Goal: Answer question/provide support: Share knowledge or assist other users

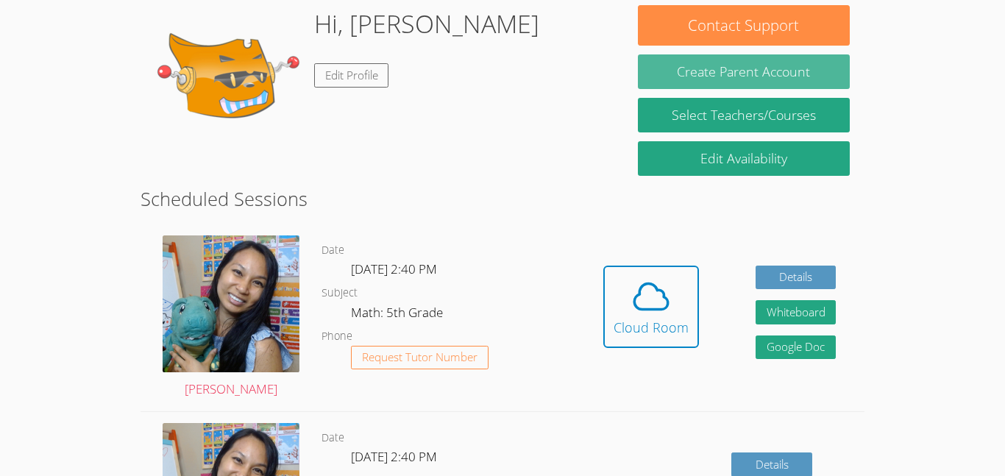
scroll to position [241, 0]
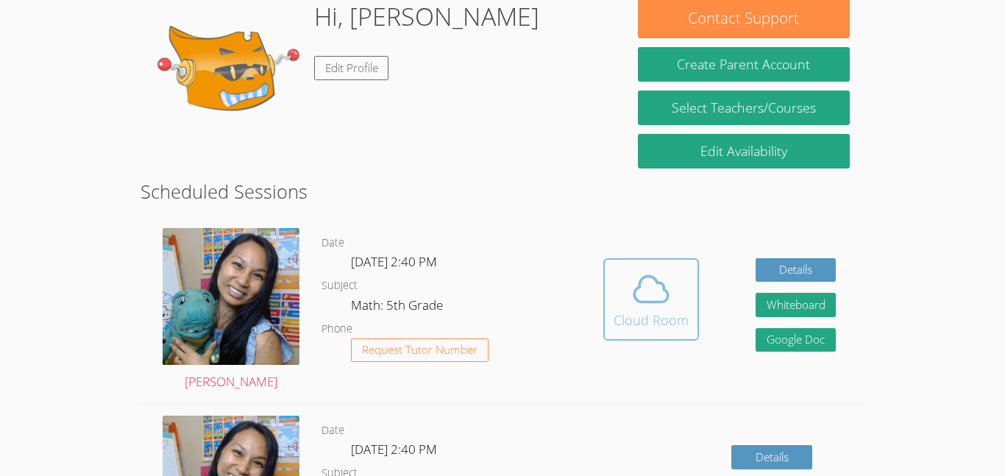
click at [672, 312] on div "Cloud Room" at bounding box center [651, 320] width 75 height 21
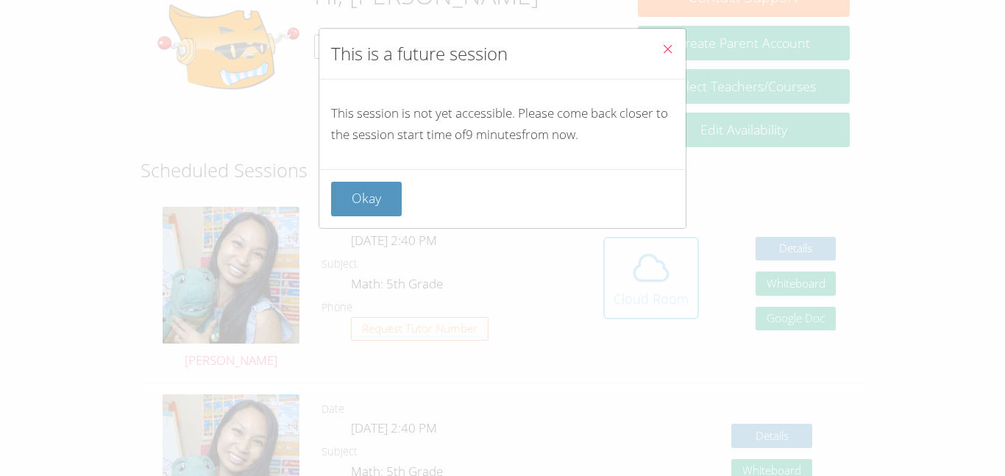
scroll to position [304, 0]
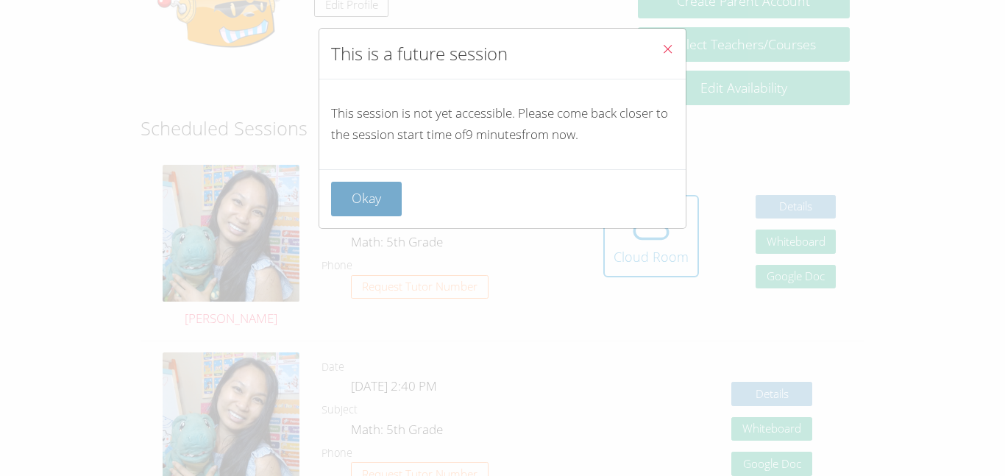
click at [351, 198] on button "Okay" at bounding box center [366, 199] width 71 height 35
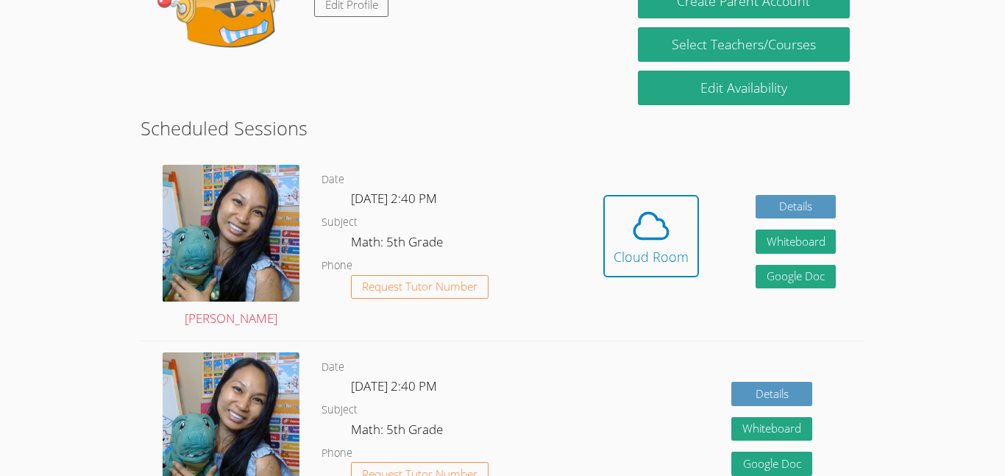
click at [604, 195] on button "Cloud Room" at bounding box center [652, 236] width 96 height 82
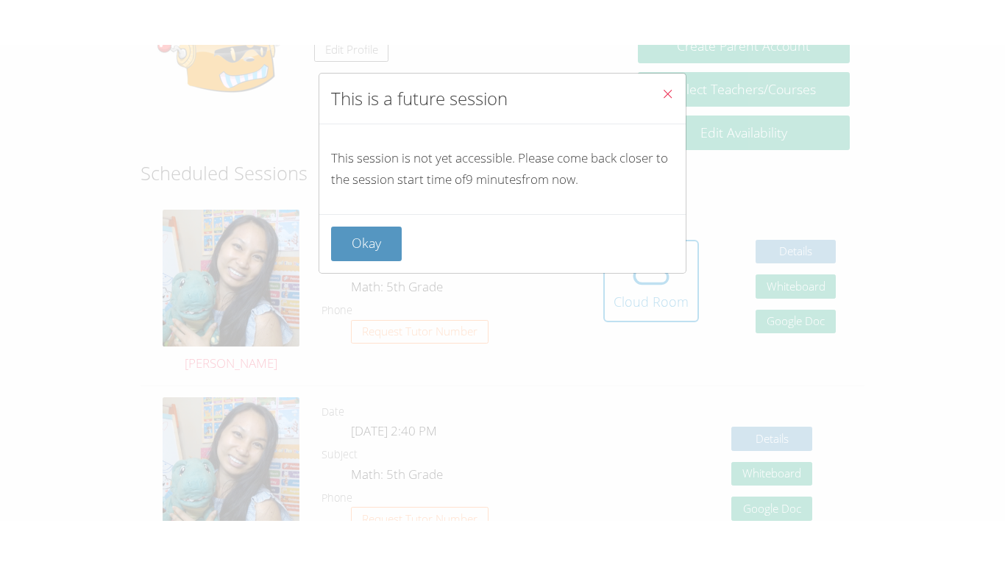
scroll to position [721, 0]
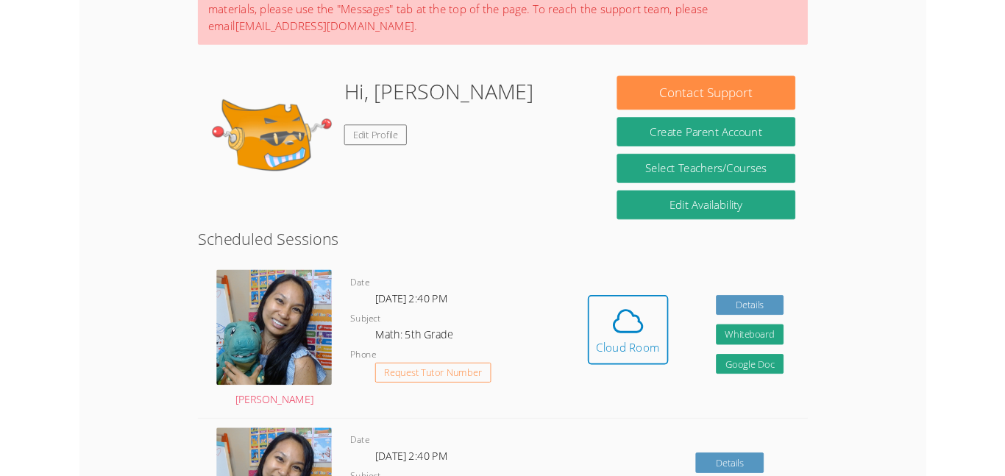
scroll to position [93, 0]
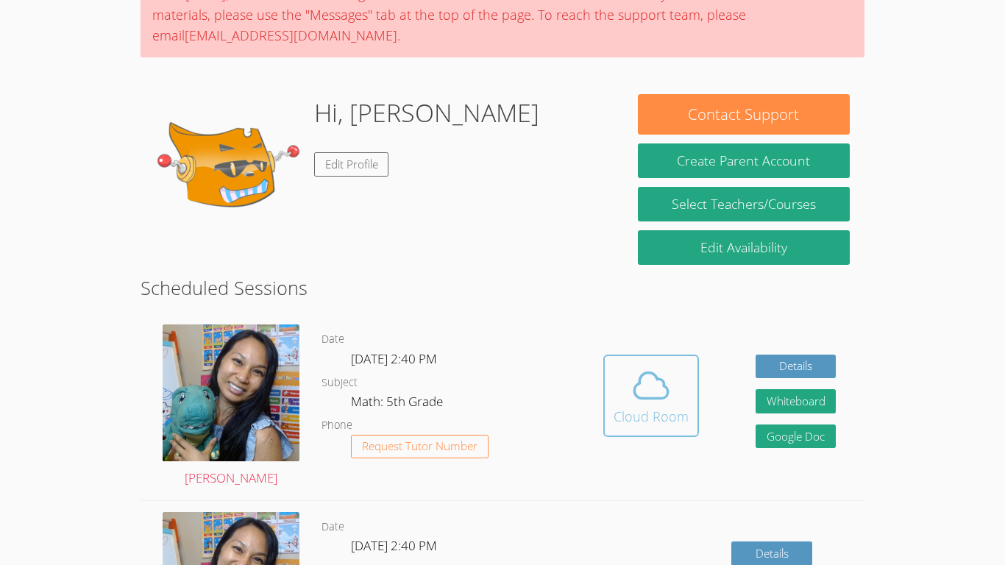
click at [625, 404] on span at bounding box center [651, 385] width 75 height 41
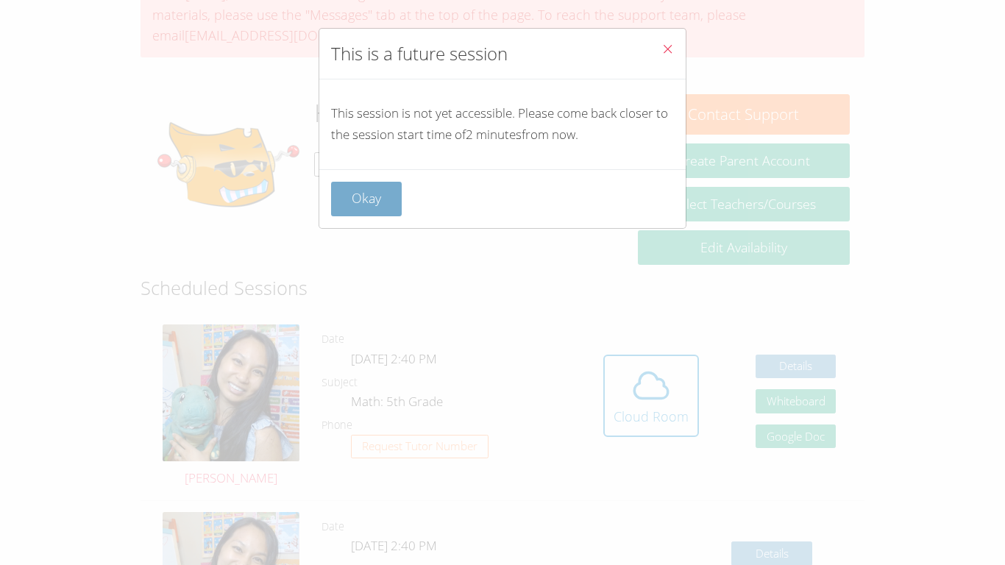
click at [359, 197] on button "Okay" at bounding box center [366, 199] width 71 height 35
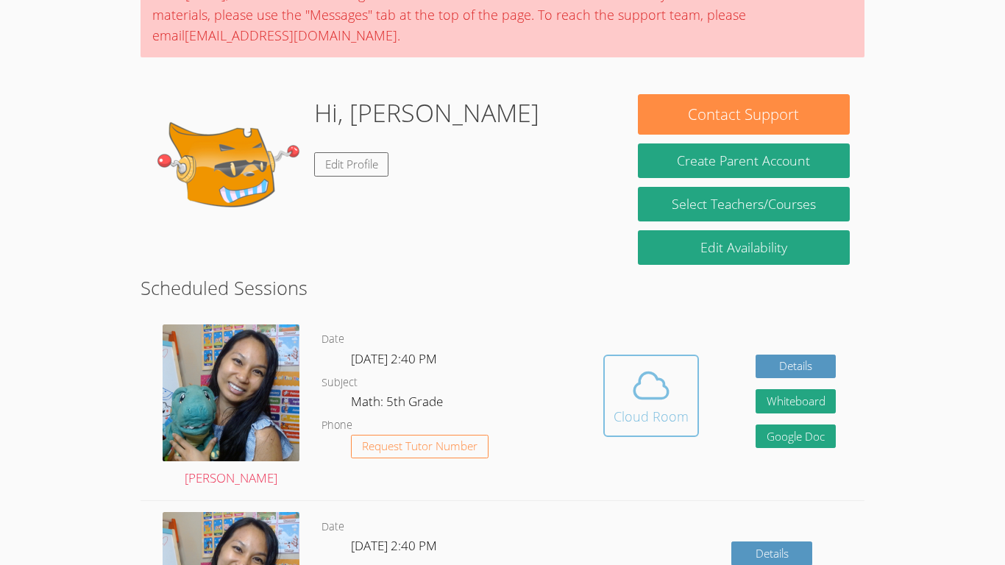
click at [618, 409] on div "Cloud Room" at bounding box center [651, 416] width 75 height 21
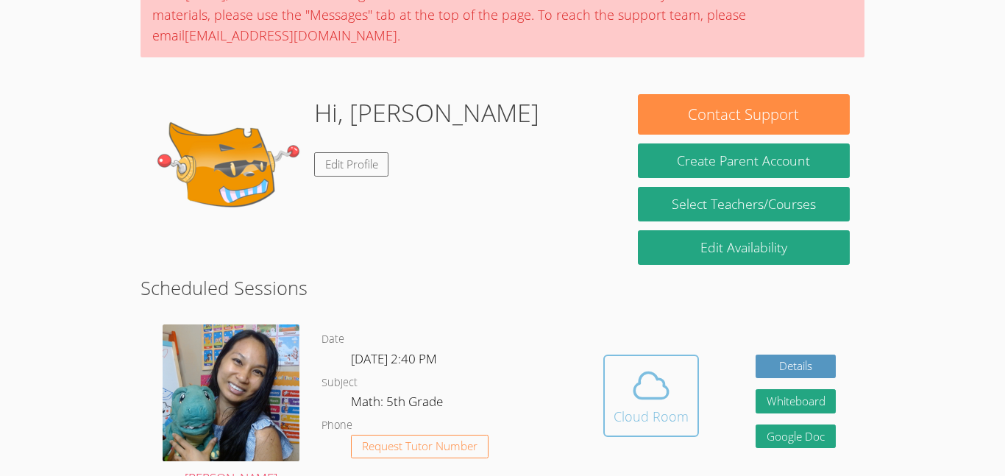
click at [645, 356] on button "Cloud Room" at bounding box center [652, 396] width 96 height 82
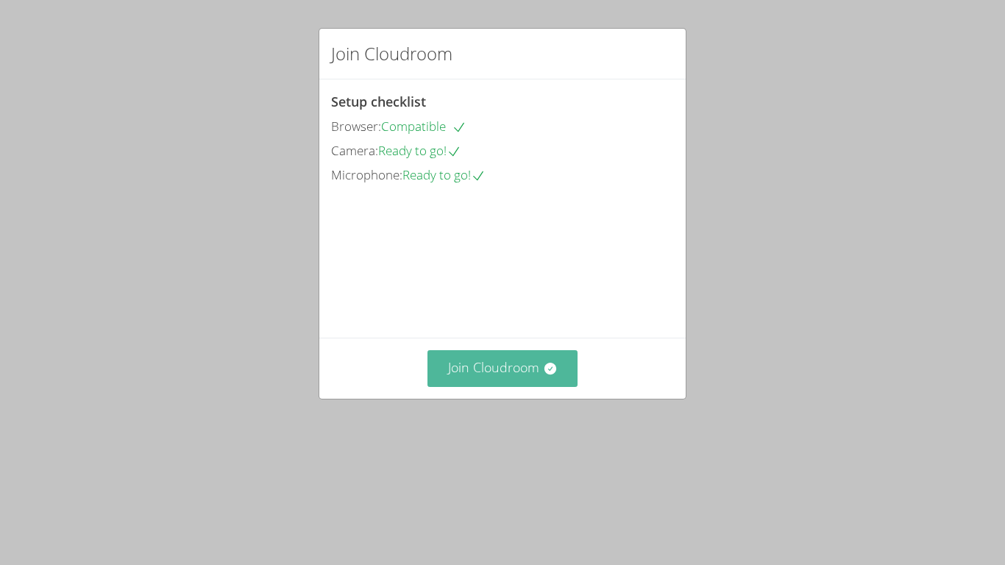
click at [497, 386] on button "Join Cloudroom" at bounding box center [503, 368] width 151 height 36
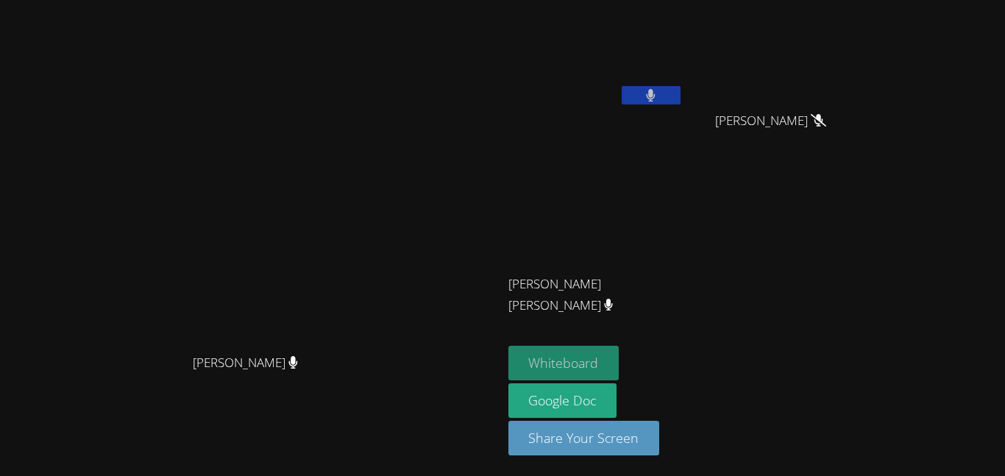
click at [620, 362] on button "Whiteboard" at bounding box center [564, 363] width 111 height 35
click at [827, 120] on icon at bounding box center [818, 120] width 15 height 13
click at [827, 121] on icon at bounding box center [818, 120] width 15 height 13
click at [681, 91] on button at bounding box center [651, 95] width 59 height 18
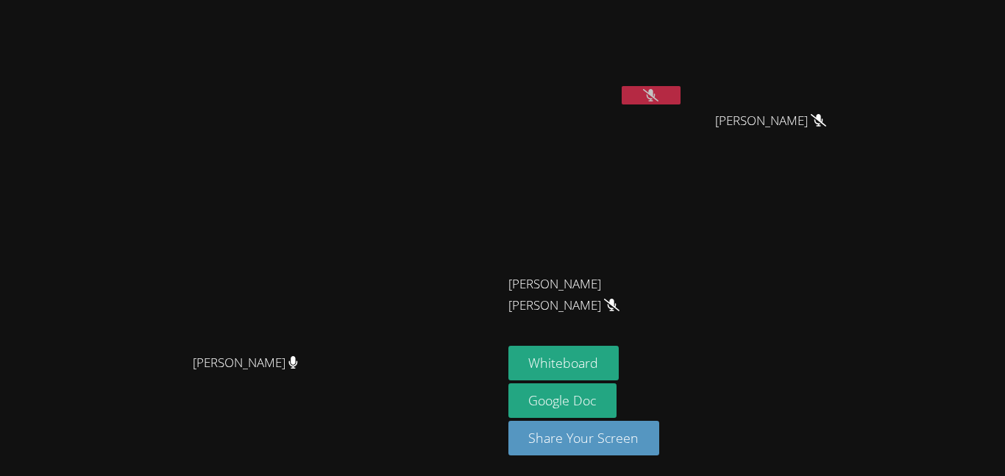
click at [622, 86] on button at bounding box center [651, 95] width 59 height 18
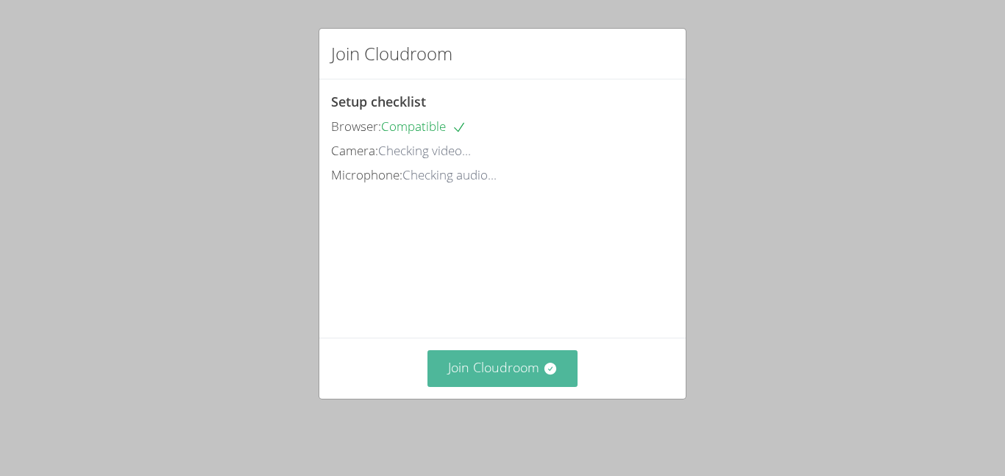
click at [489, 381] on button "Join Cloudroom" at bounding box center [503, 368] width 151 height 36
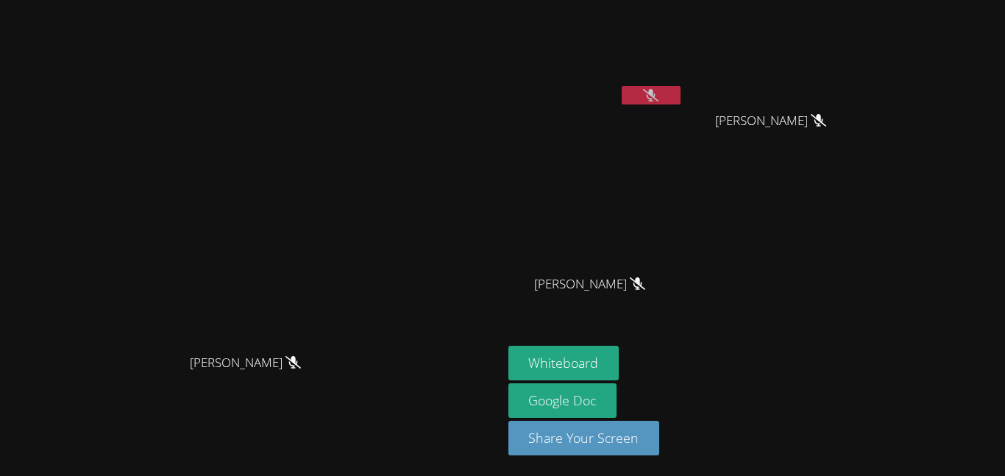
click at [659, 93] on icon at bounding box center [650, 95] width 15 height 13
click at [656, 101] on icon at bounding box center [651, 95] width 9 height 13
click at [622, 86] on button at bounding box center [651, 95] width 59 height 18
click at [681, 91] on button at bounding box center [651, 95] width 59 height 18
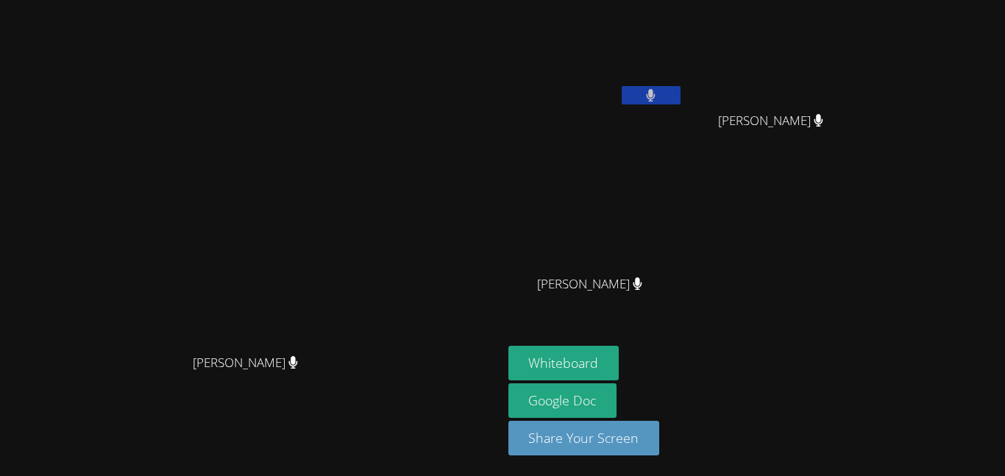
click at [681, 104] on button at bounding box center [651, 95] width 59 height 18
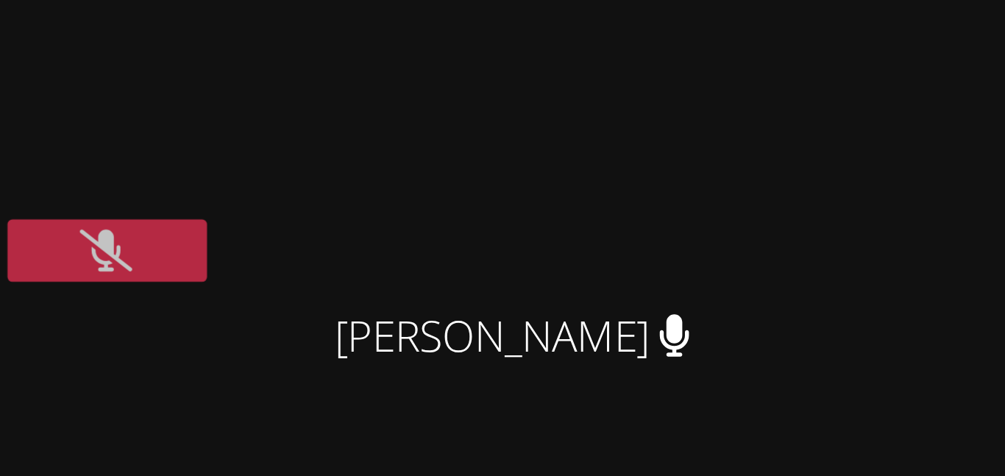
click at [659, 96] on icon at bounding box center [650, 95] width 15 height 13
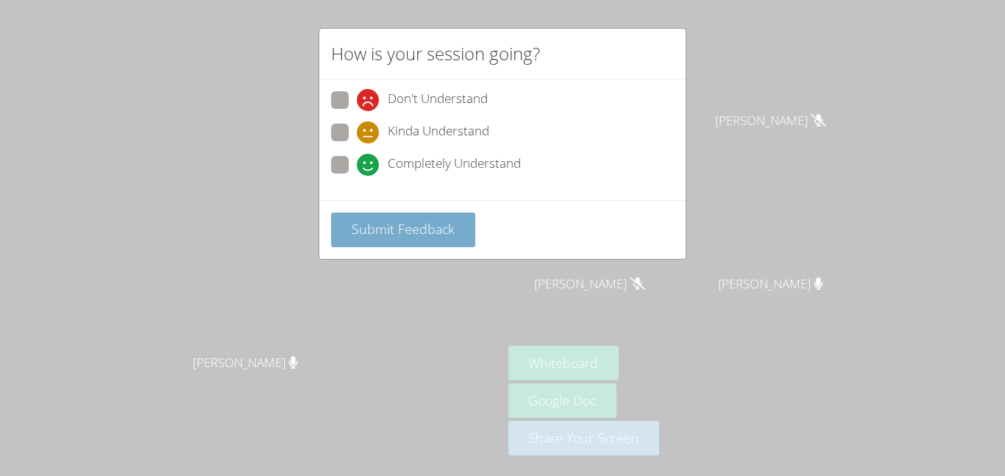
click at [392, 237] on span "Submit Feedback" at bounding box center [403, 229] width 103 height 18
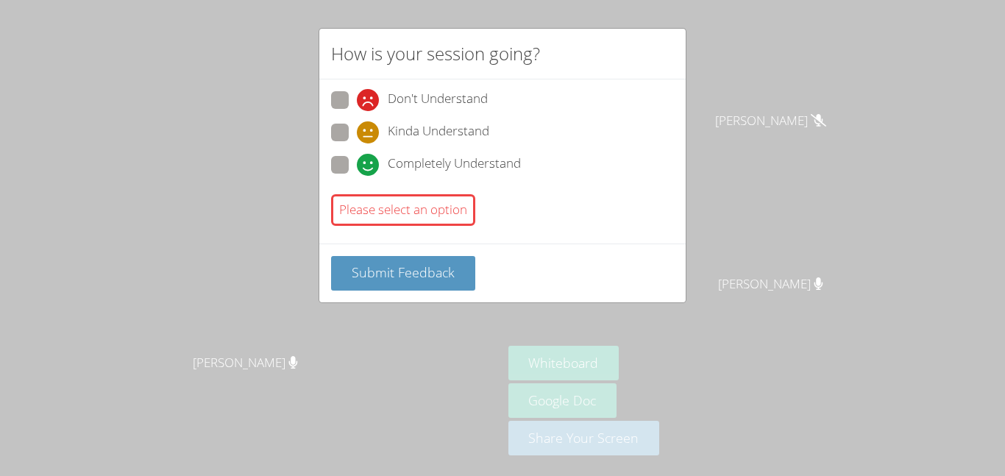
click at [362, 174] on icon at bounding box center [368, 165] width 22 height 22
click at [362, 169] on input "Completely Understand" at bounding box center [363, 162] width 13 height 13
radio input "true"
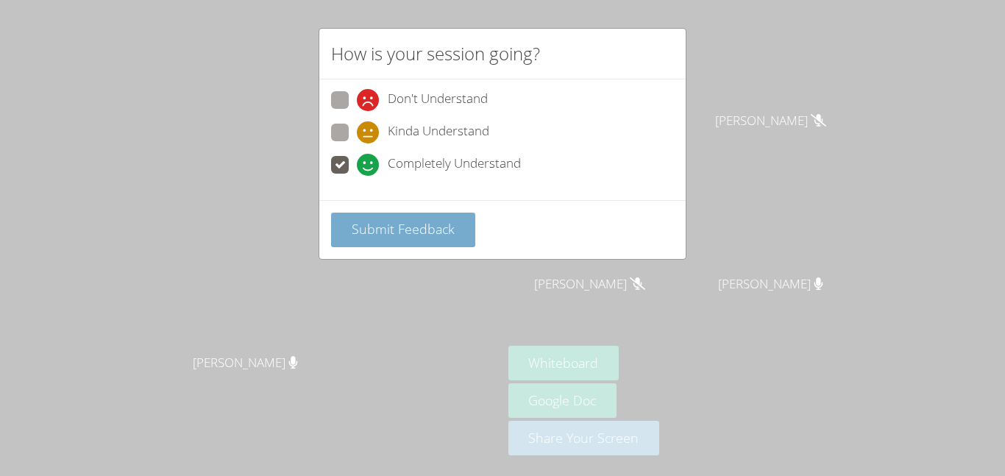
click at [399, 240] on button "Submit Feedback" at bounding box center [403, 230] width 144 height 35
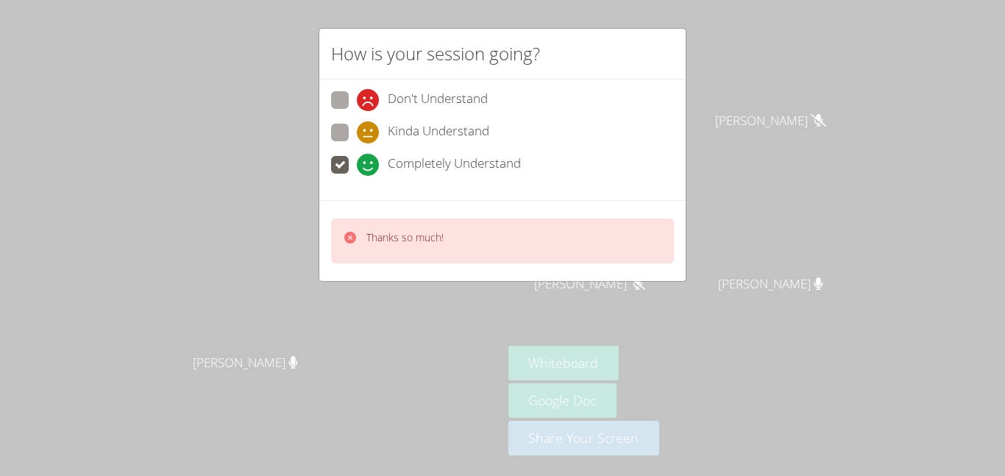
click at [581, 225] on div "Thanks so much!" at bounding box center [502, 241] width 343 height 45
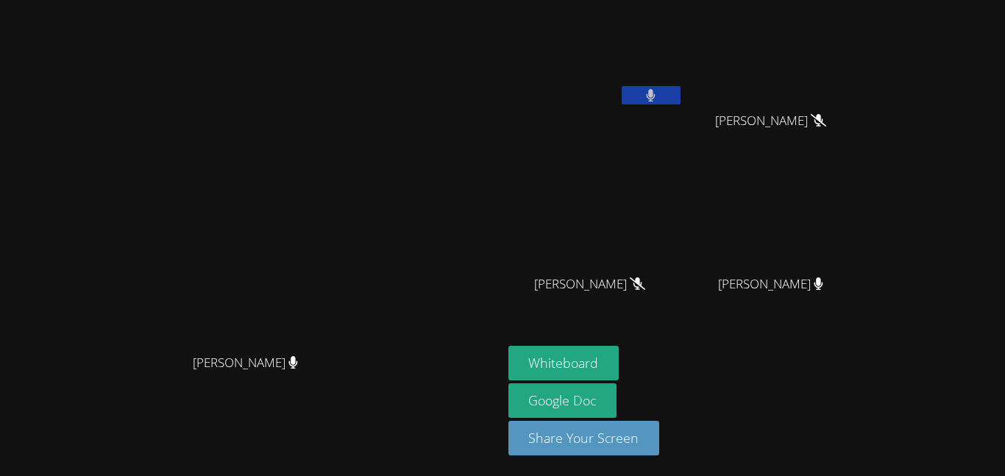
click at [361, 245] on video at bounding box center [251, 209] width 221 height 276
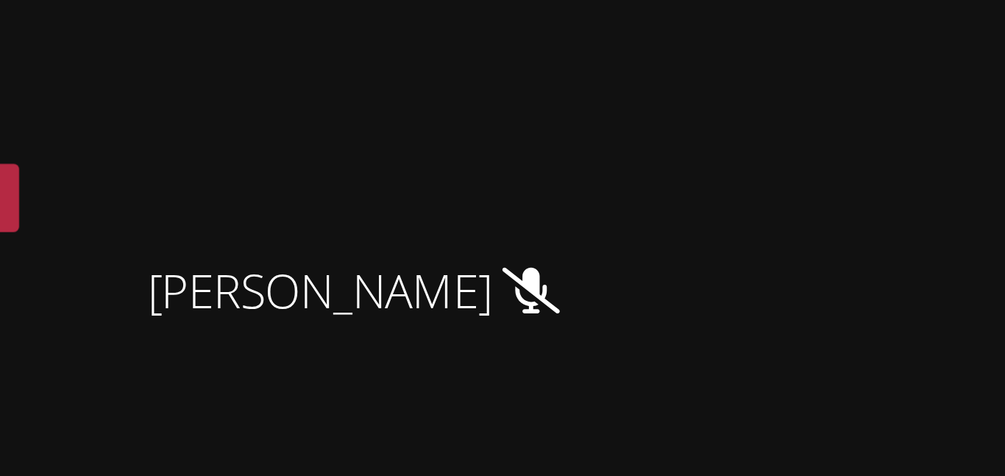
click at [681, 96] on button at bounding box center [651, 95] width 59 height 18
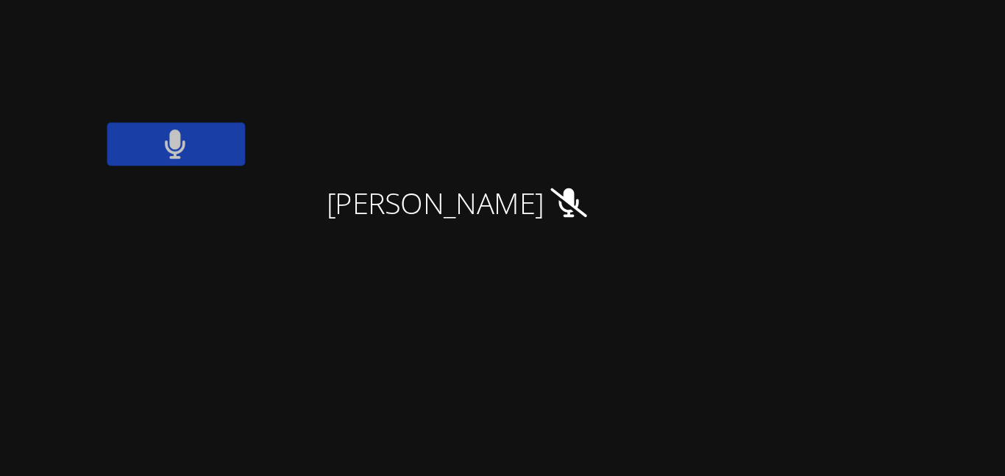
click at [681, 95] on button at bounding box center [651, 95] width 59 height 18
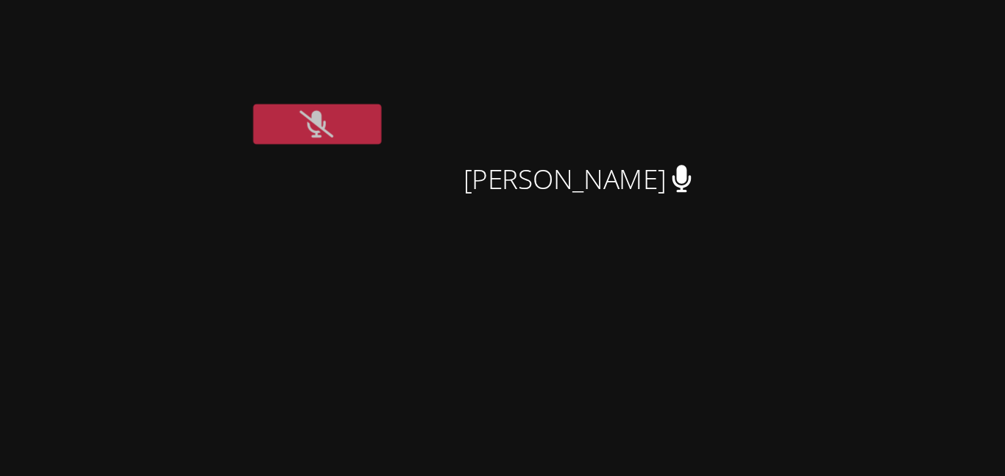
click at [681, 93] on button at bounding box center [651, 95] width 59 height 18
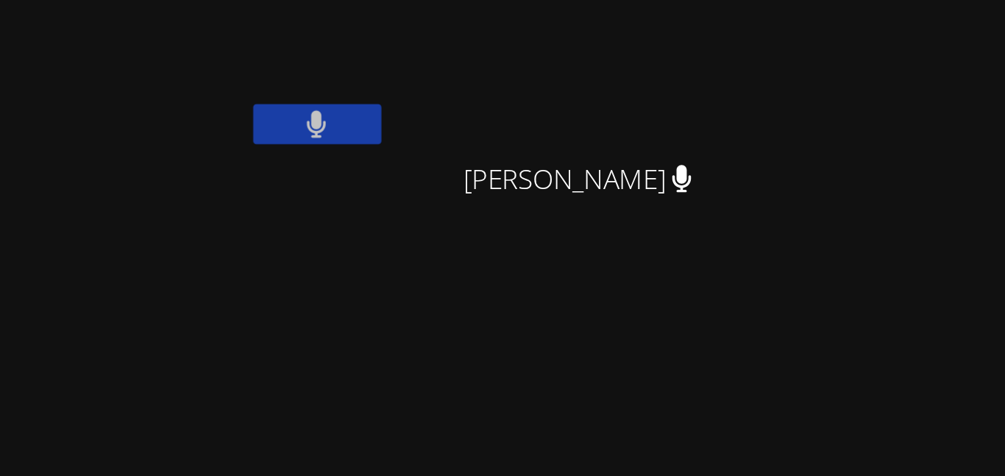
click at [828, 218] on div "KAMILAH SANTOS ESTEVAN JR ADAME CASILLAS ESTEVAN JR ADAME CASILLAS Brandon Malv…" at bounding box center [687, 166] width 356 height 321
click at [831, 216] on div "KAMILAH SANTOS ESTEVAN JR ADAME CASILLAS ESTEVAN JR ADAME CASILLAS Brandon Malv…" at bounding box center [687, 166] width 356 height 321
